Goal: Task Accomplishment & Management: Complete application form

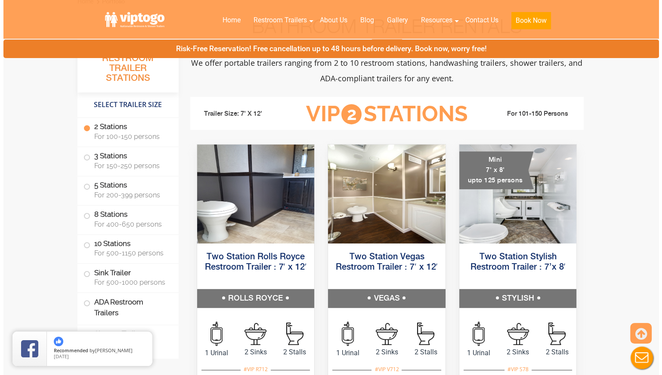
scroll to position [326, 0]
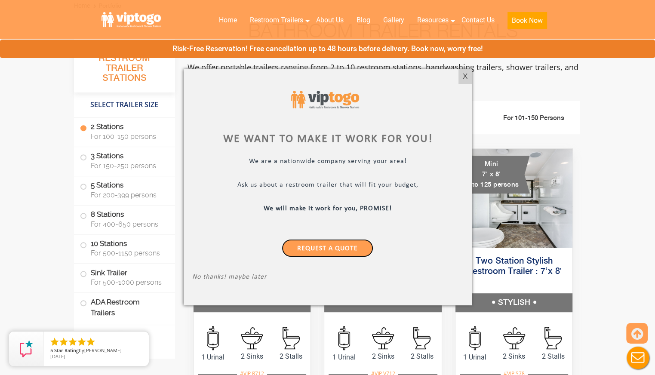
click at [309, 250] on link "Request a Quote" at bounding box center [328, 248] width 92 height 18
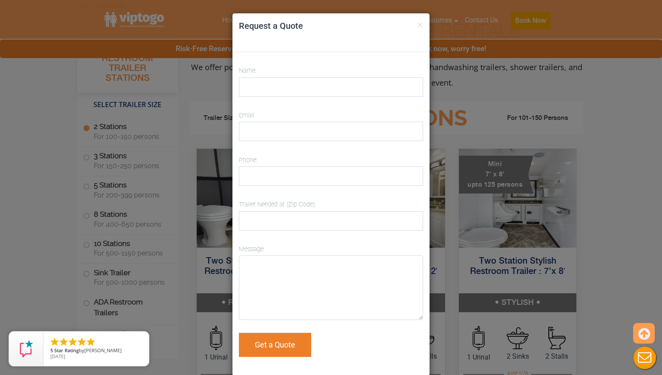
click at [247, 76] on label "Name:" at bounding box center [248, 71] width 18 height 12
click at [247, 77] on input "Name:" at bounding box center [331, 86] width 184 height 19
type input "[PERSON_NAME]"
type input "[EMAIL_ADDRESS][DOMAIN_NAME]"
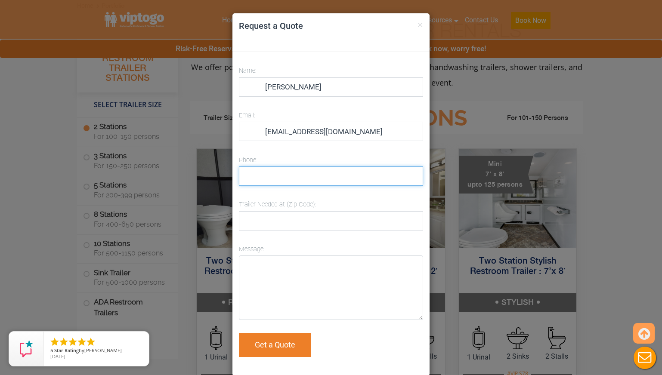
type input "2039844754"
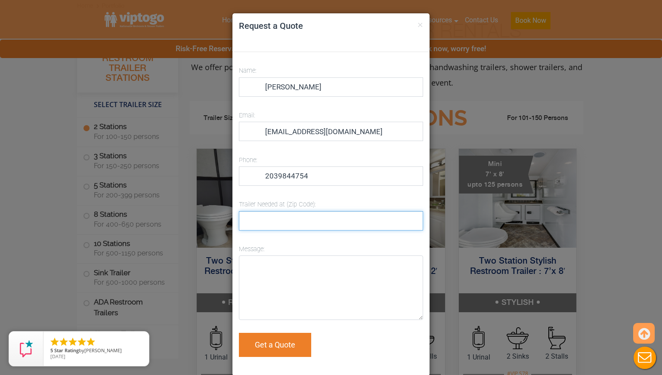
type input "06880"
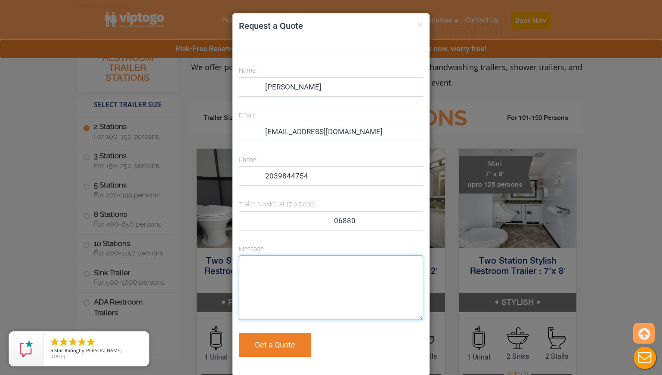
click at [299, 276] on textarea "Message:" at bounding box center [331, 288] width 184 height 65
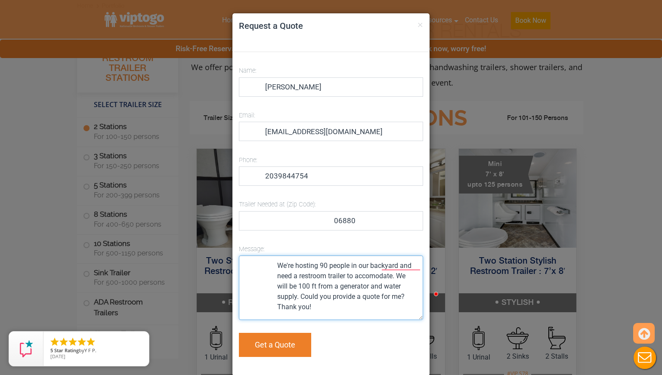
click at [397, 267] on textarea "We're hosting 90 people in our backyard and need a restroom trailer to accomoda…" at bounding box center [331, 288] width 184 height 65
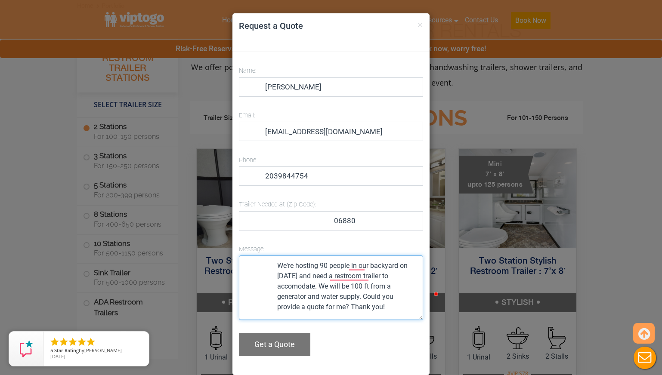
type textarea "We're hosting 90 people in our backyard on [DATE] and need a restroom trailer t…"
click at [286, 343] on button "Get a Quote" at bounding box center [274, 344] width 71 height 23
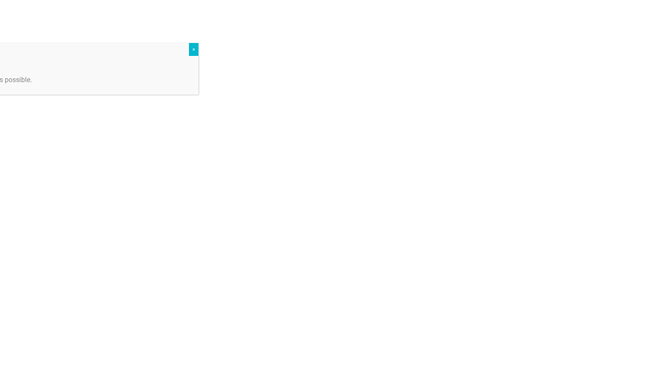
scroll to position [39, 0]
click at [180, 46] on div "Thanks a million! Your message has been sent, we will get back to you as soon a…" at bounding box center [0, 69] width 397 height 52
